Goal: Find contact information: Find contact information

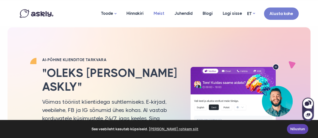
click at [161, 11] on link "Meist" at bounding box center [158, 13] width 21 height 24
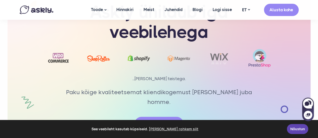
scroll to position [1229, 0]
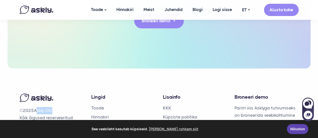
drag, startPoint x: 52, startPoint y: 76, endPoint x: 36, endPoint y: 75, distance: 16.8
click at [36, 107] on p "© 2025 Askly OÜ. Kõik õigused reserveeritud." at bounding box center [52, 114] width 64 height 15
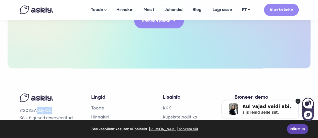
copy p "Askly OÜ"
